Goal: Task Accomplishment & Management: Use online tool/utility

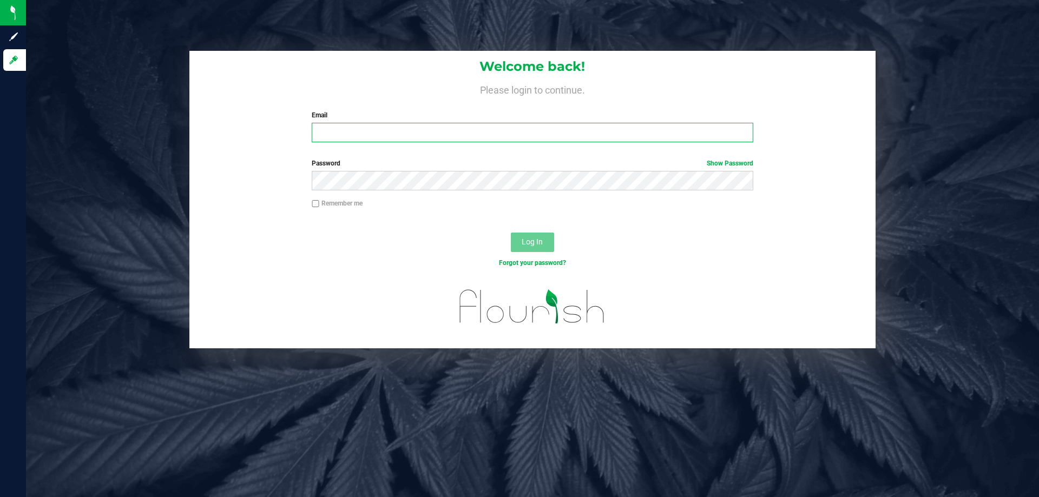
click at [345, 131] on input "Email" at bounding box center [532, 132] width 441 height 19
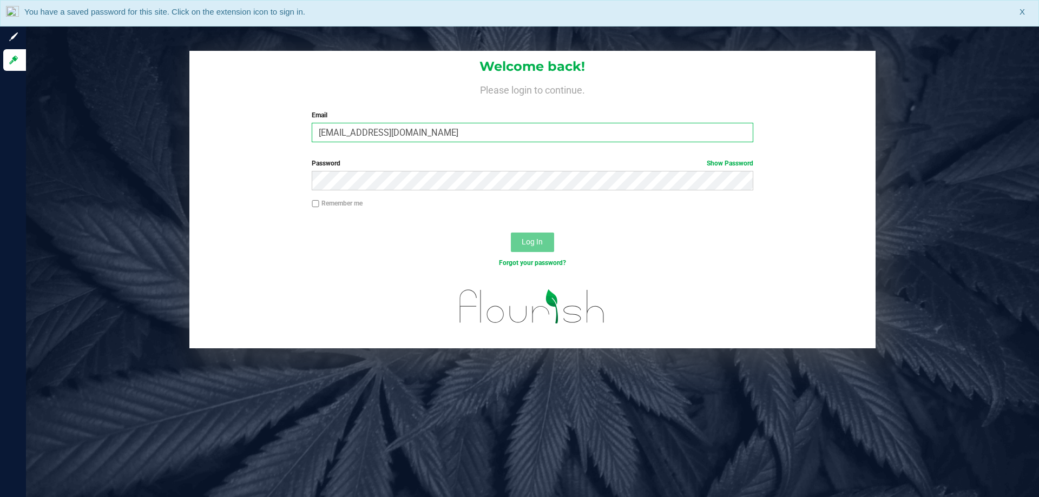
type input "[EMAIL_ADDRESS][DOMAIN_NAME]"
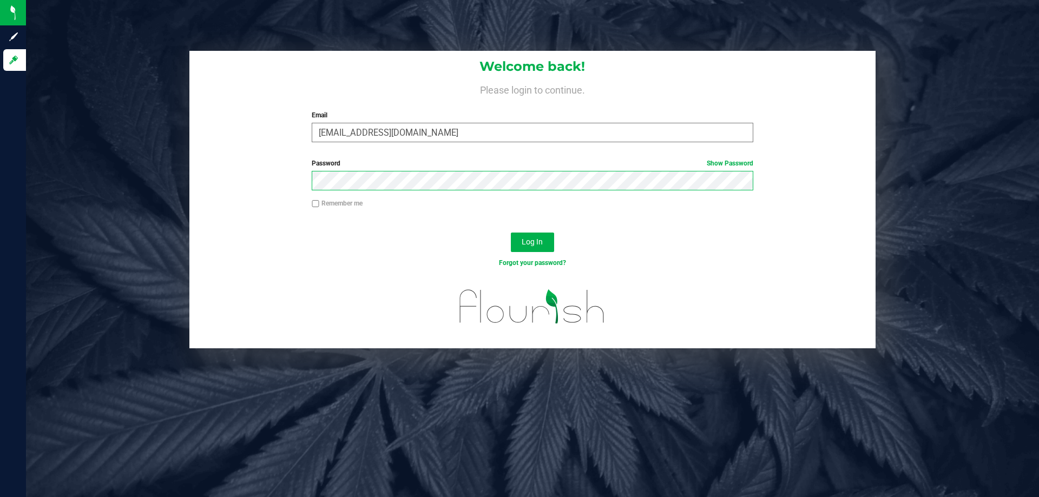
click at [511, 233] on button "Log In" at bounding box center [532, 242] width 43 height 19
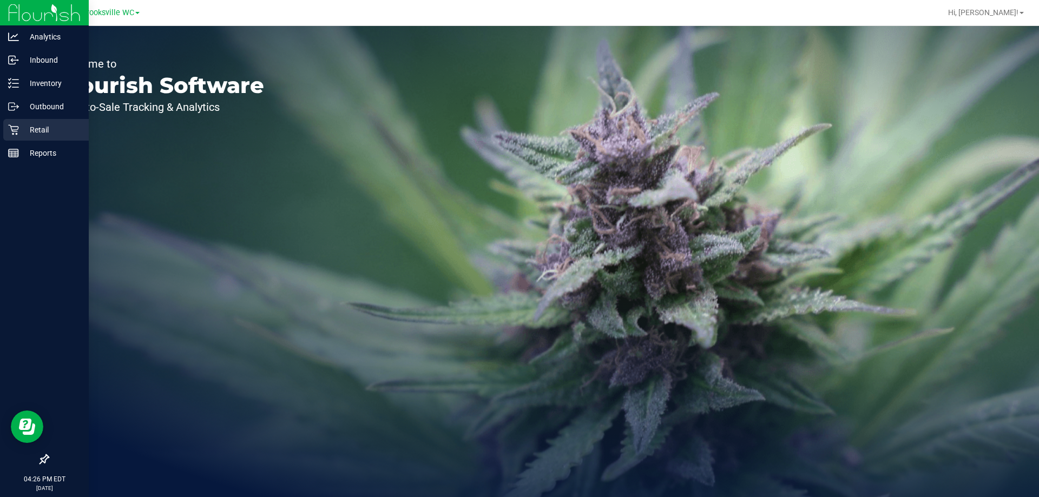
click at [21, 126] on p "Retail" at bounding box center [51, 129] width 65 height 13
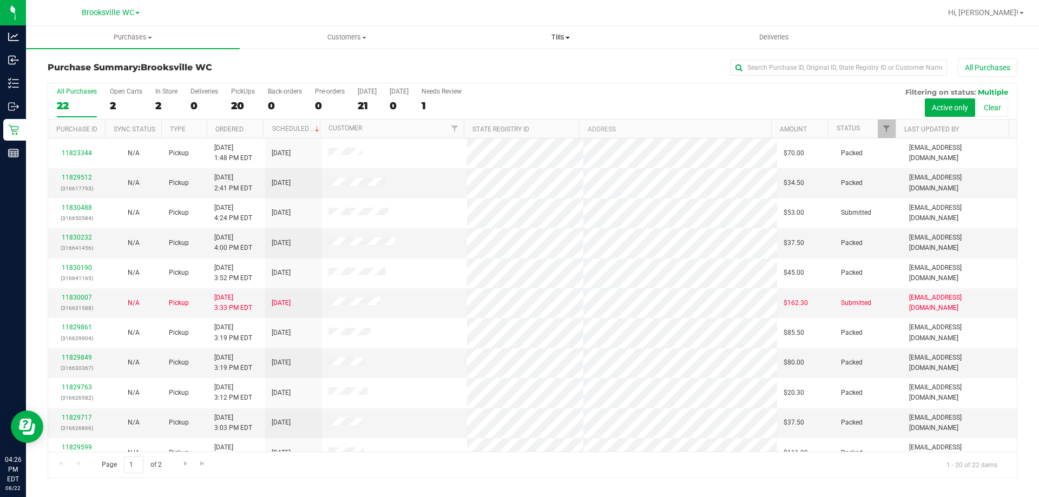
click at [553, 38] on span "Tills" at bounding box center [560, 37] width 213 height 10
click at [528, 68] on li "Manage tills" at bounding box center [560, 65] width 214 height 13
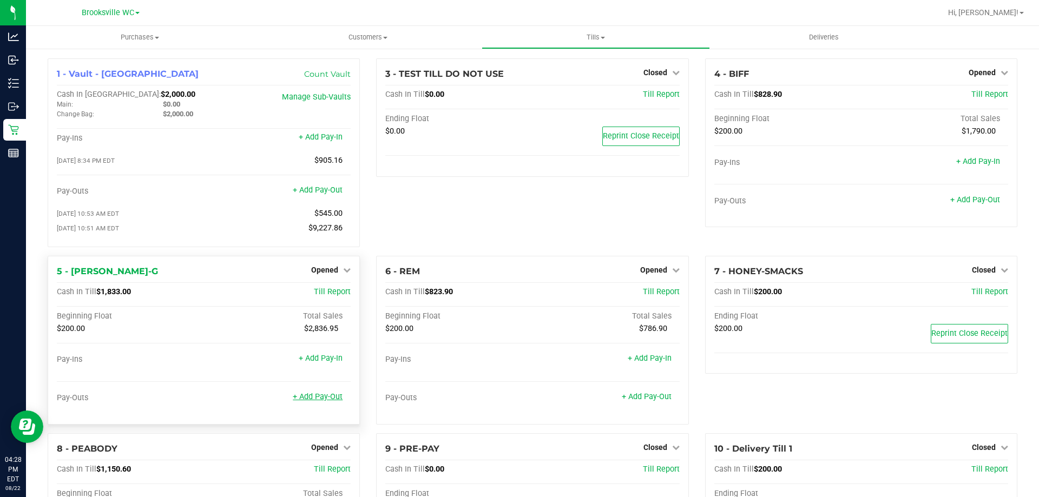
click at [318, 401] on link "+ Add Pay-Out" at bounding box center [318, 396] width 50 height 9
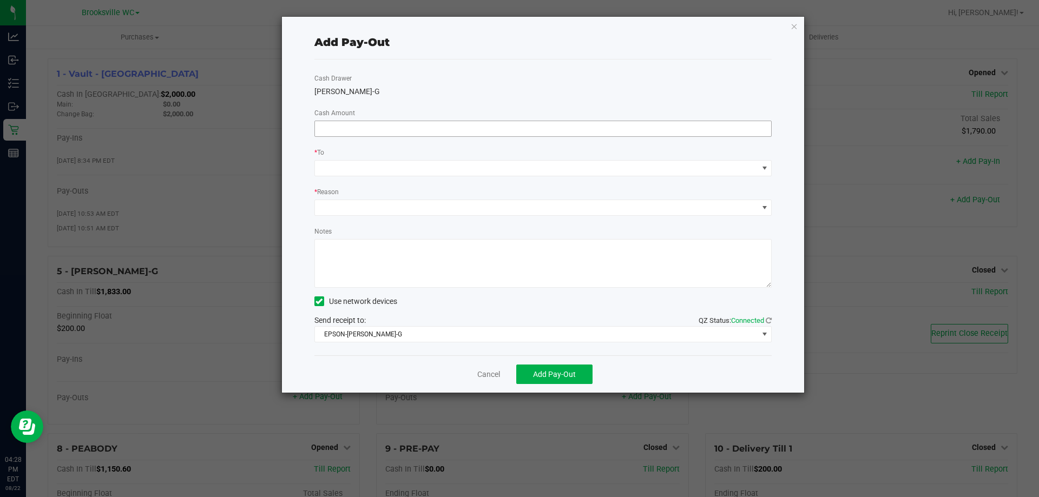
click at [605, 136] on span at bounding box center [543, 129] width 458 height 16
click at [603, 135] on input at bounding box center [543, 128] width 457 height 15
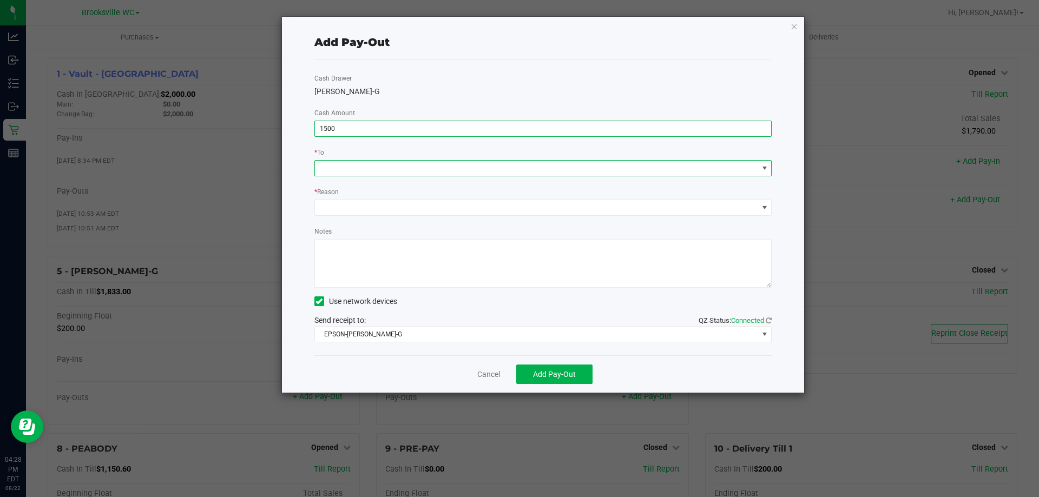
type input "$1,500.00"
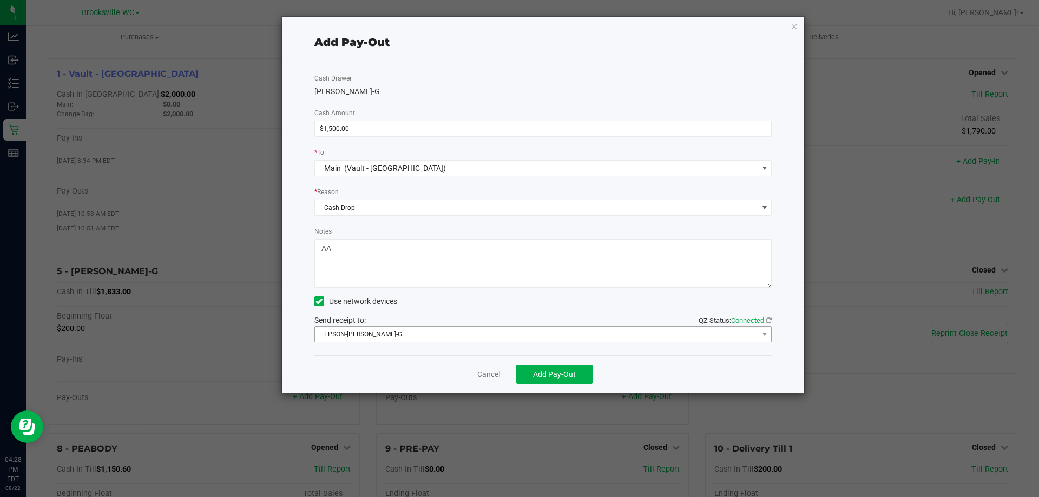
type textarea "AA"
click at [568, 338] on span "EPSON-[PERSON_NAME]-G" at bounding box center [536, 334] width 443 height 15
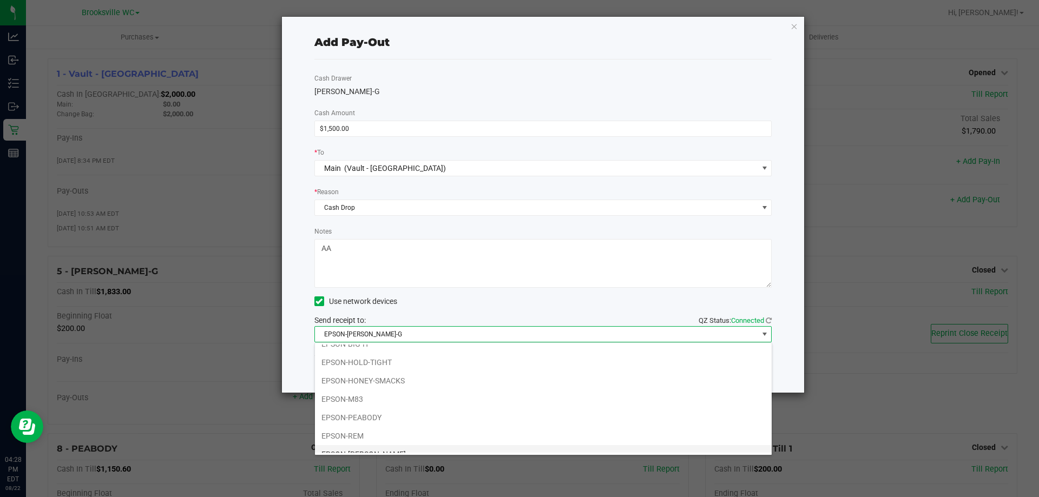
scroll to position [94, 0]
click at [364, 443] on li "EPSON-SMEE" at bounding box center [543, 443] width 457 height 18
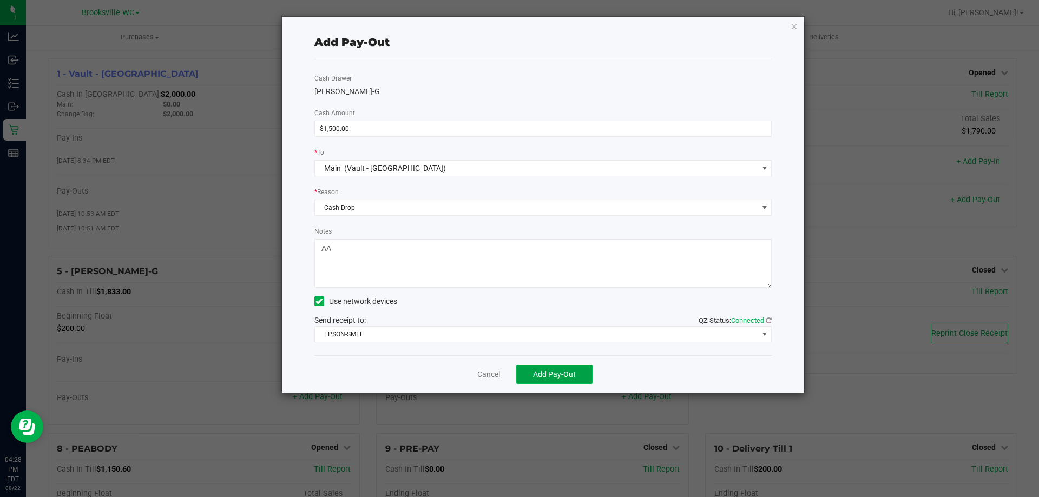
click at [550, 375] on span "Add Pay-Out" at bounding box center [554, 374] width 43 height 9
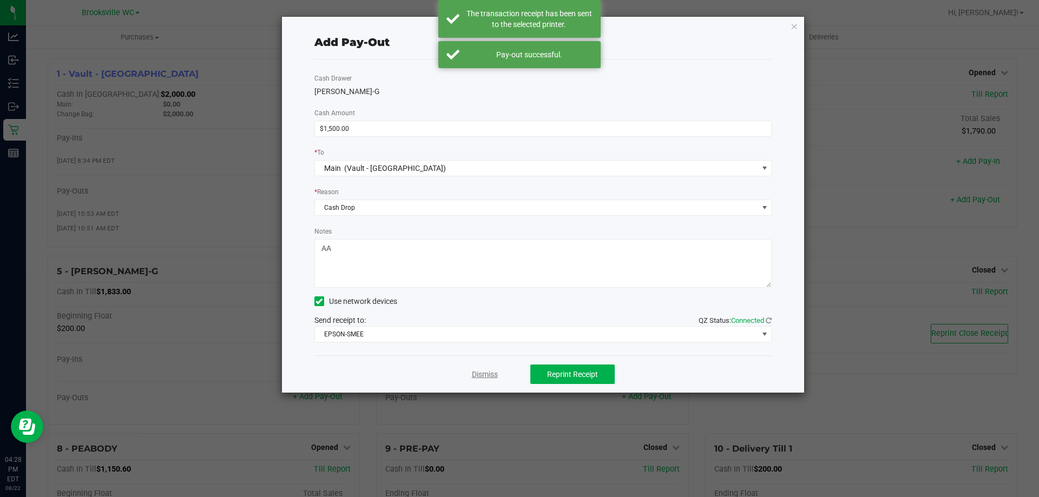
click at [486, 378] on link "Dismiss" at bounding box center [485, 374] width 26 height 11
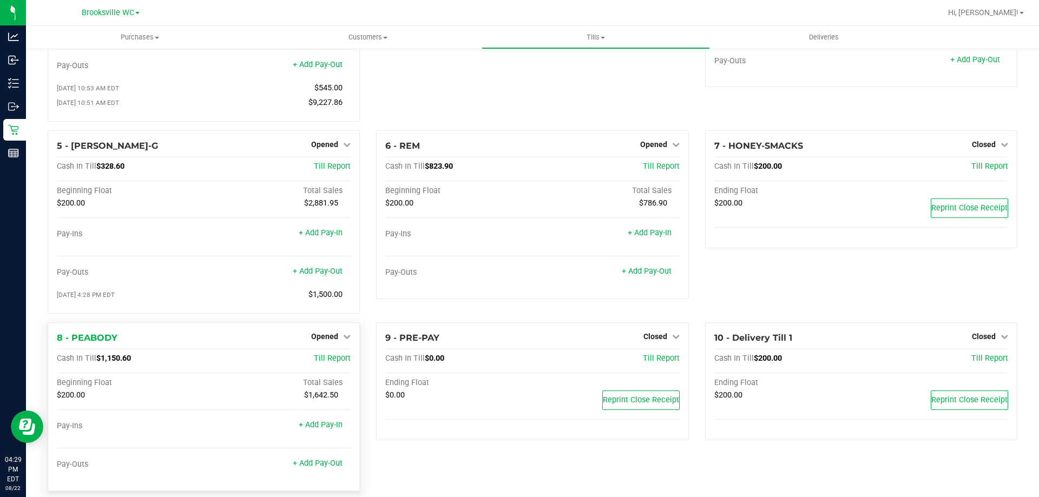
scroll to position [157, 0]
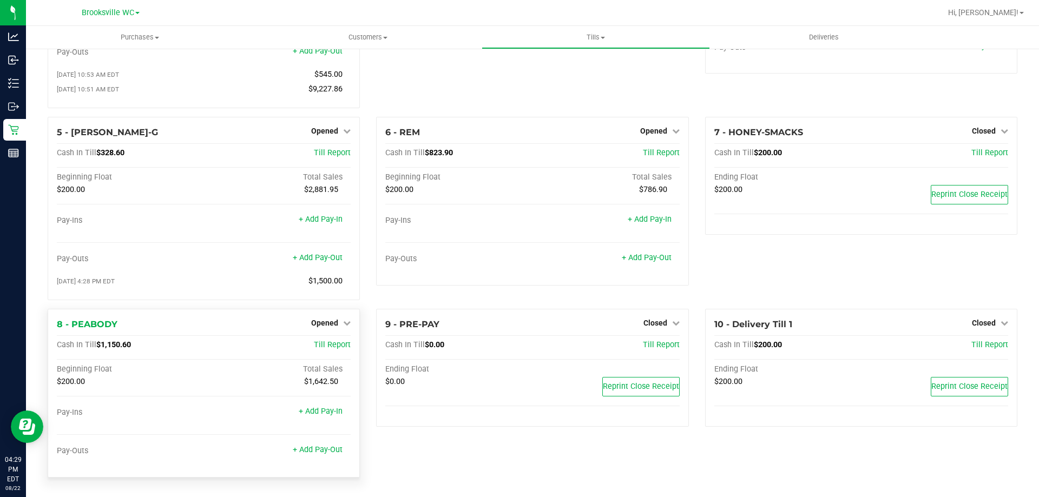
click at [315, 458] on div "Pay-Outs + Add Pay-Out" at bounding box center [204, 453] width 294 height 15
click at [326, 451] on link "+ Add Pay-Out" at bounding box center [318, 449] width 50 height 9
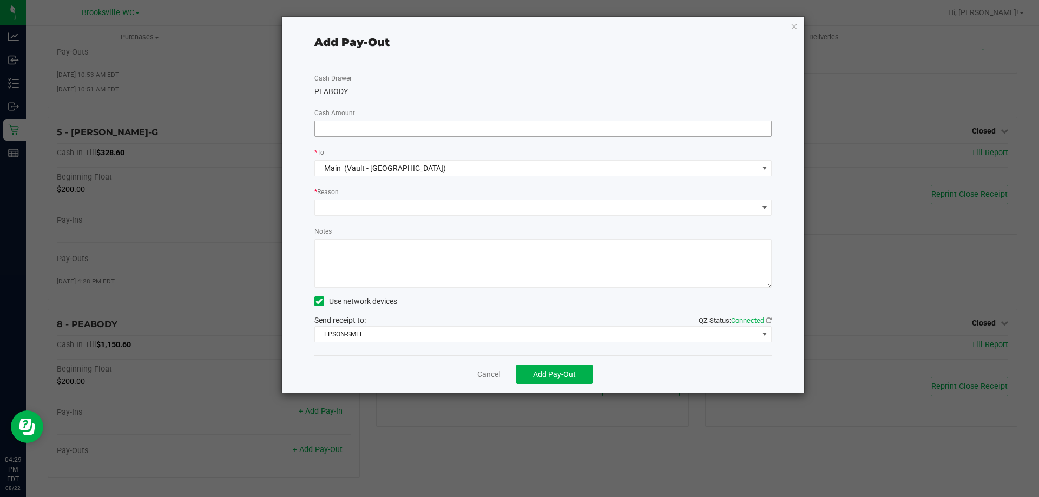
click at [522, 129] on input at bounding box center [543, 128] width 457 height 15
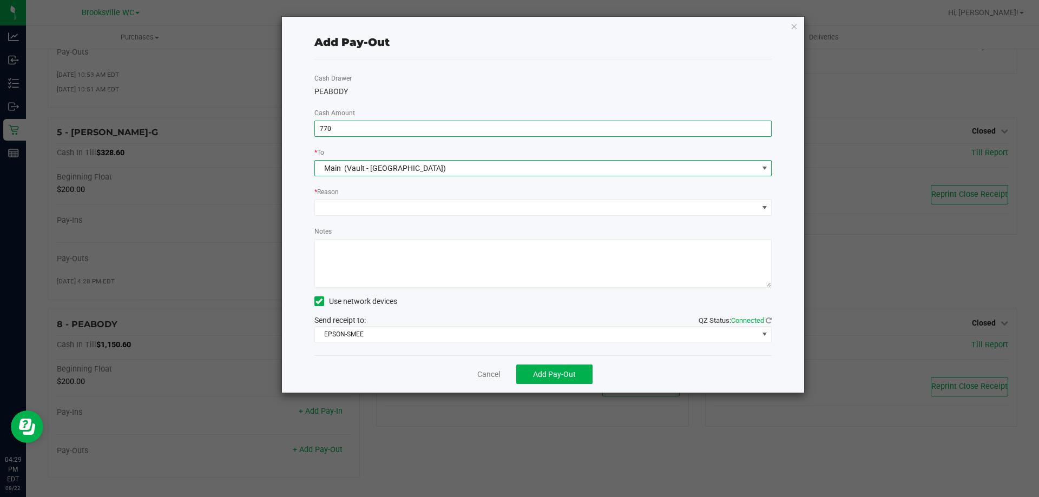
type input "$770.00"
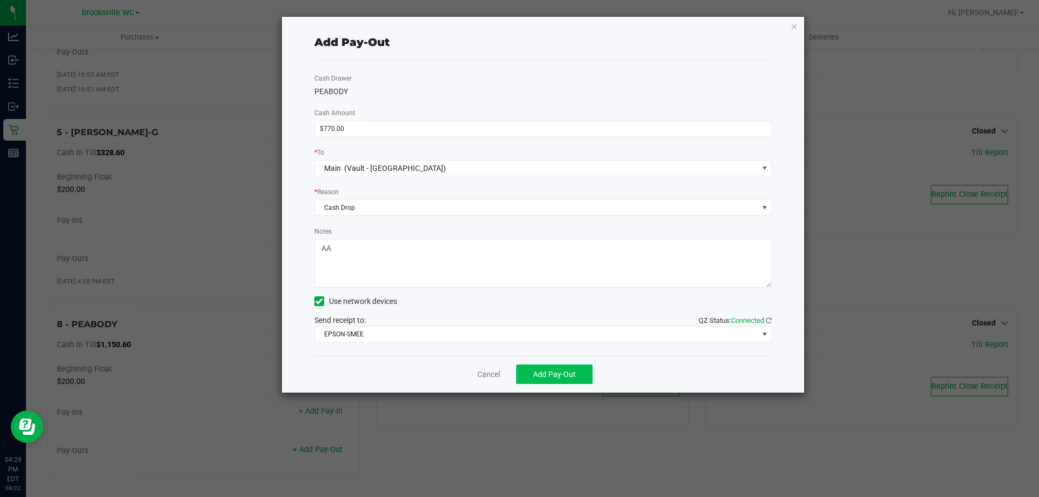
type textarea "AA"
click at [544, 379] on button "Add Pay-Out" at bounding box center [554, 374] width 76 height 19
click at [482, 376] on link "Dismiss" at bounding box center [485, 374] width 26 height 11
